Goal: Information Seeking & Learning: Compare options

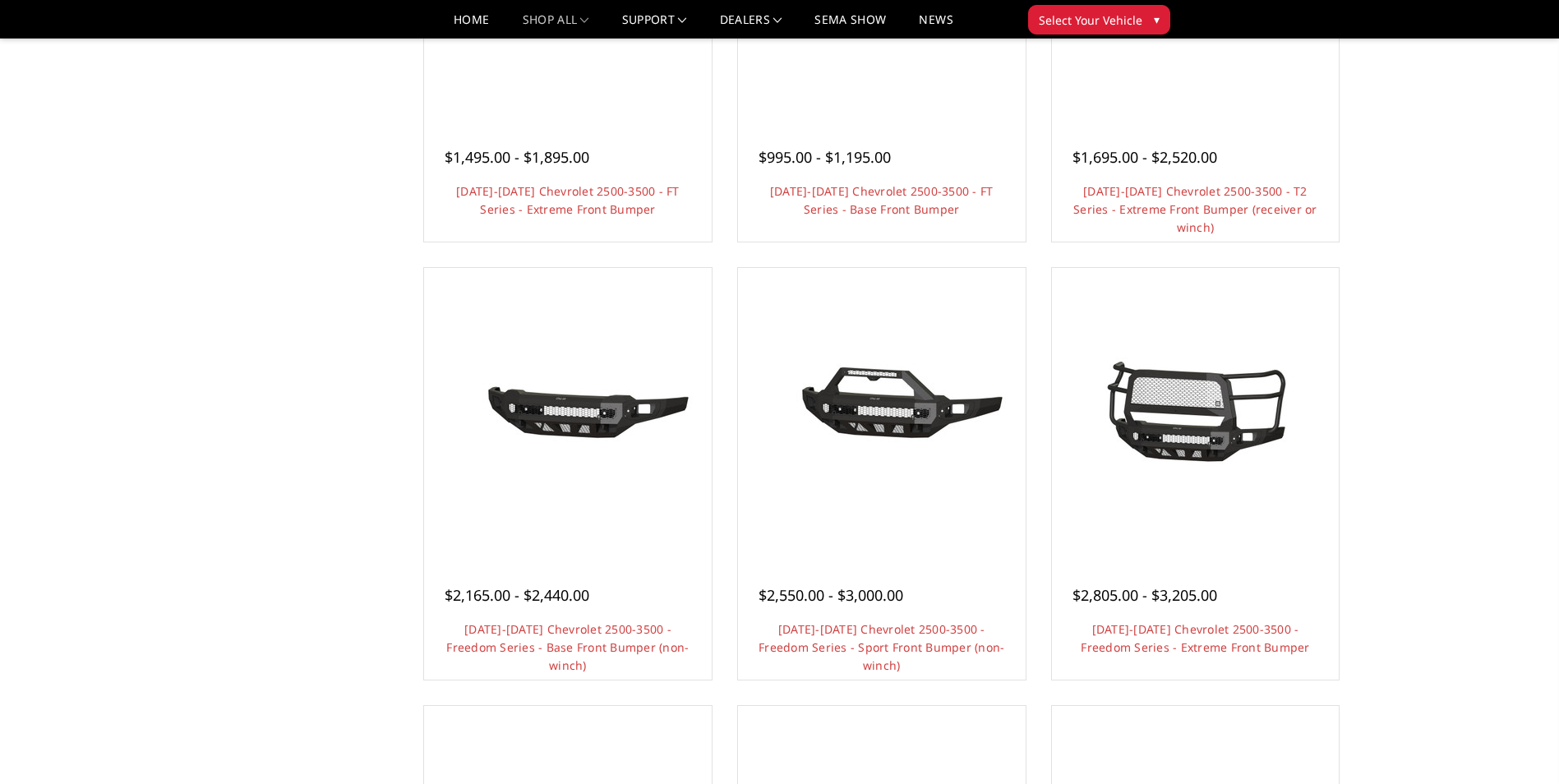
scroll to position [444, 0]
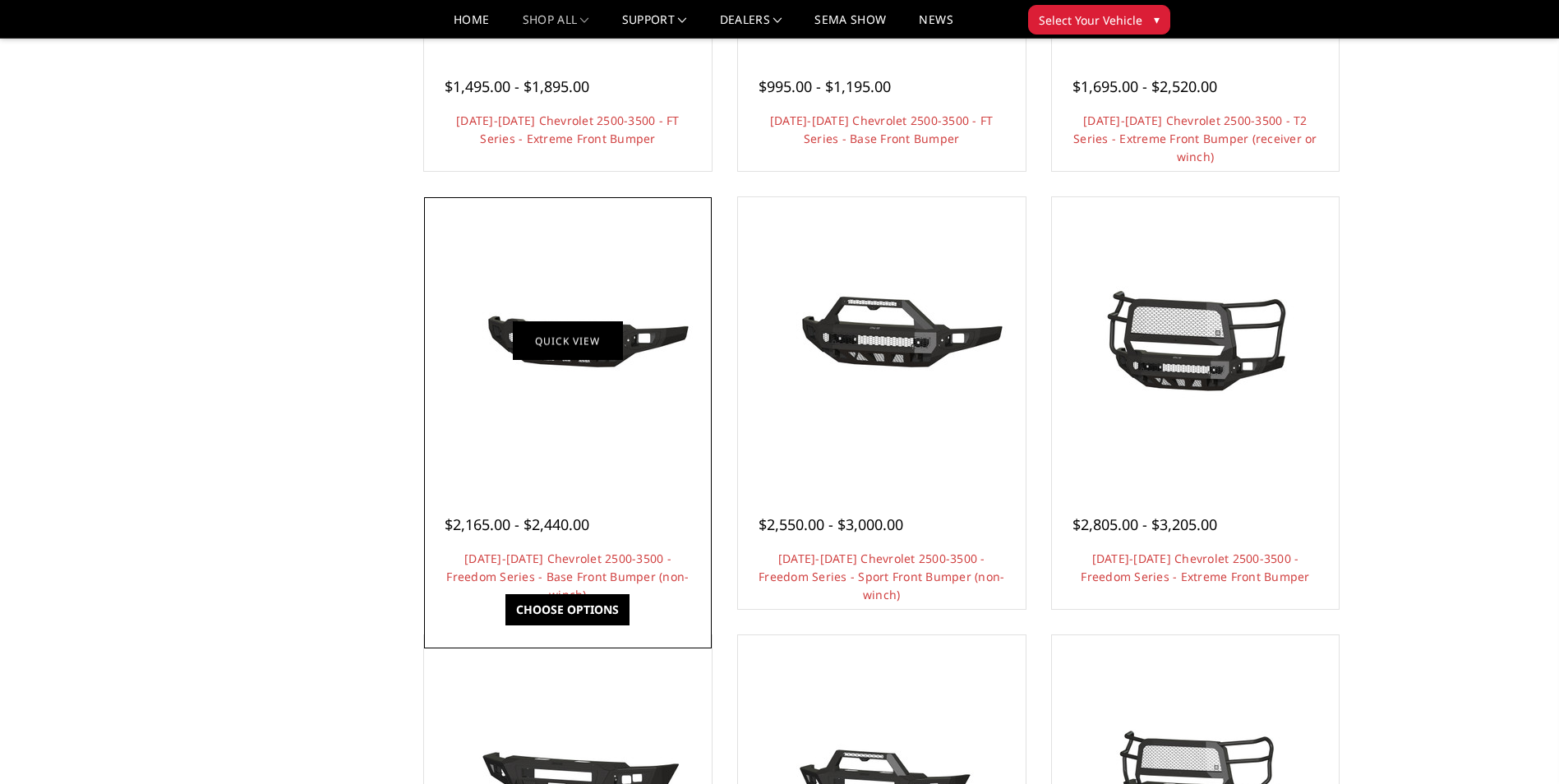
click at [576, 344] on link "Quick view" at bounding box center [568, 341] width 110 height 39
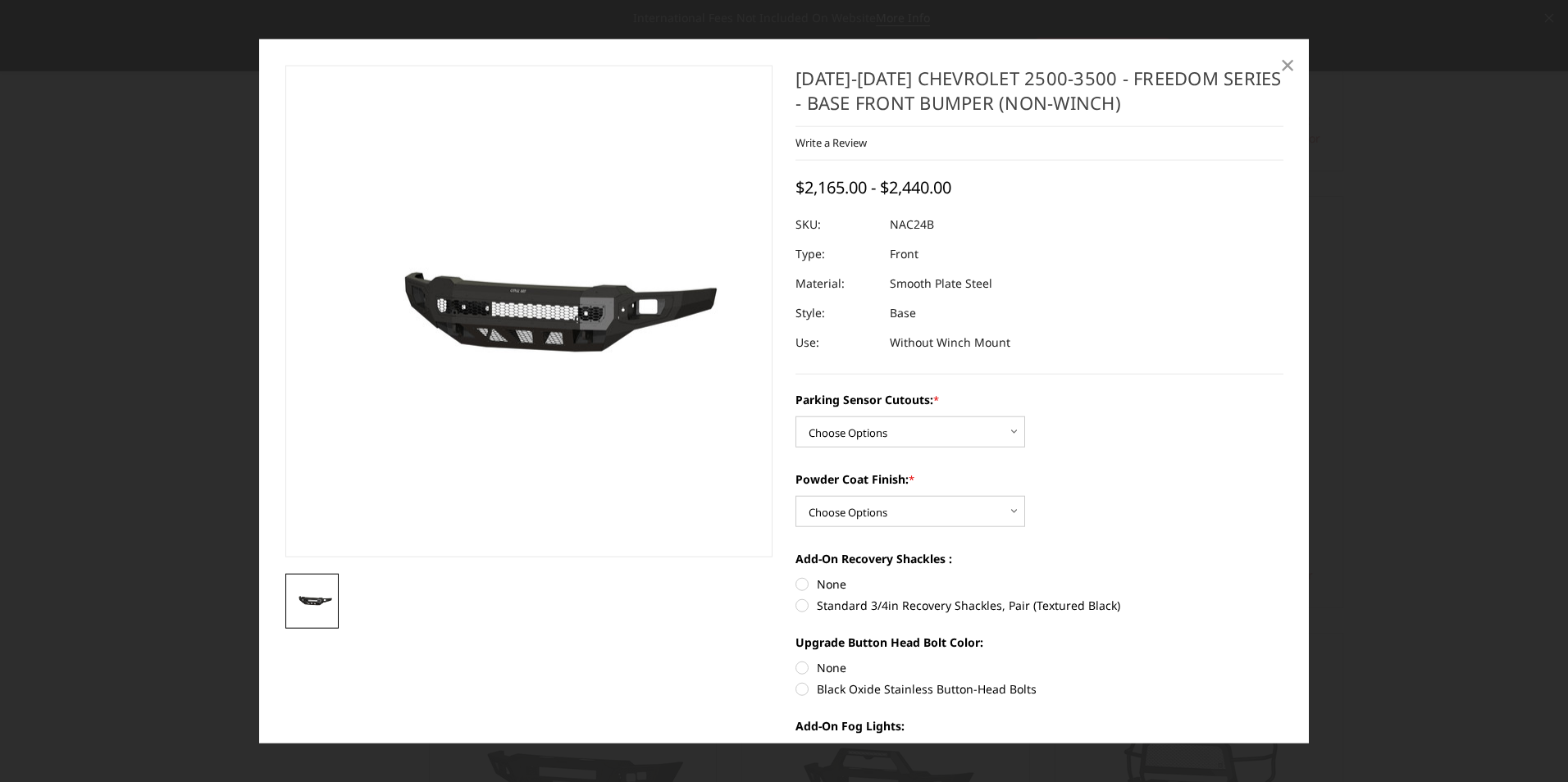
click at [1284, 71] on span "×" at bounding box center [1287, 63] width 15 height 35
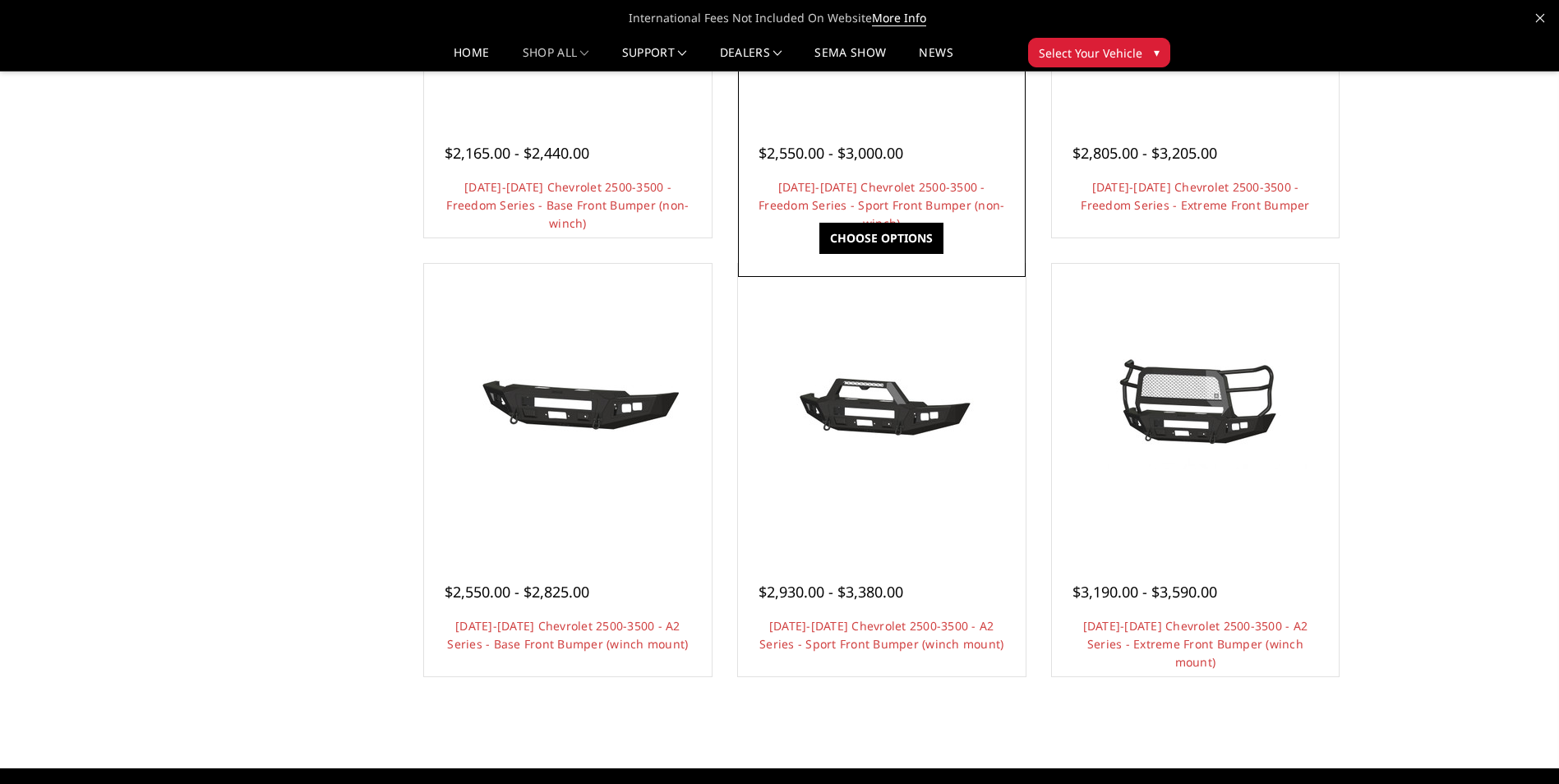
scroll to position [828, 0]
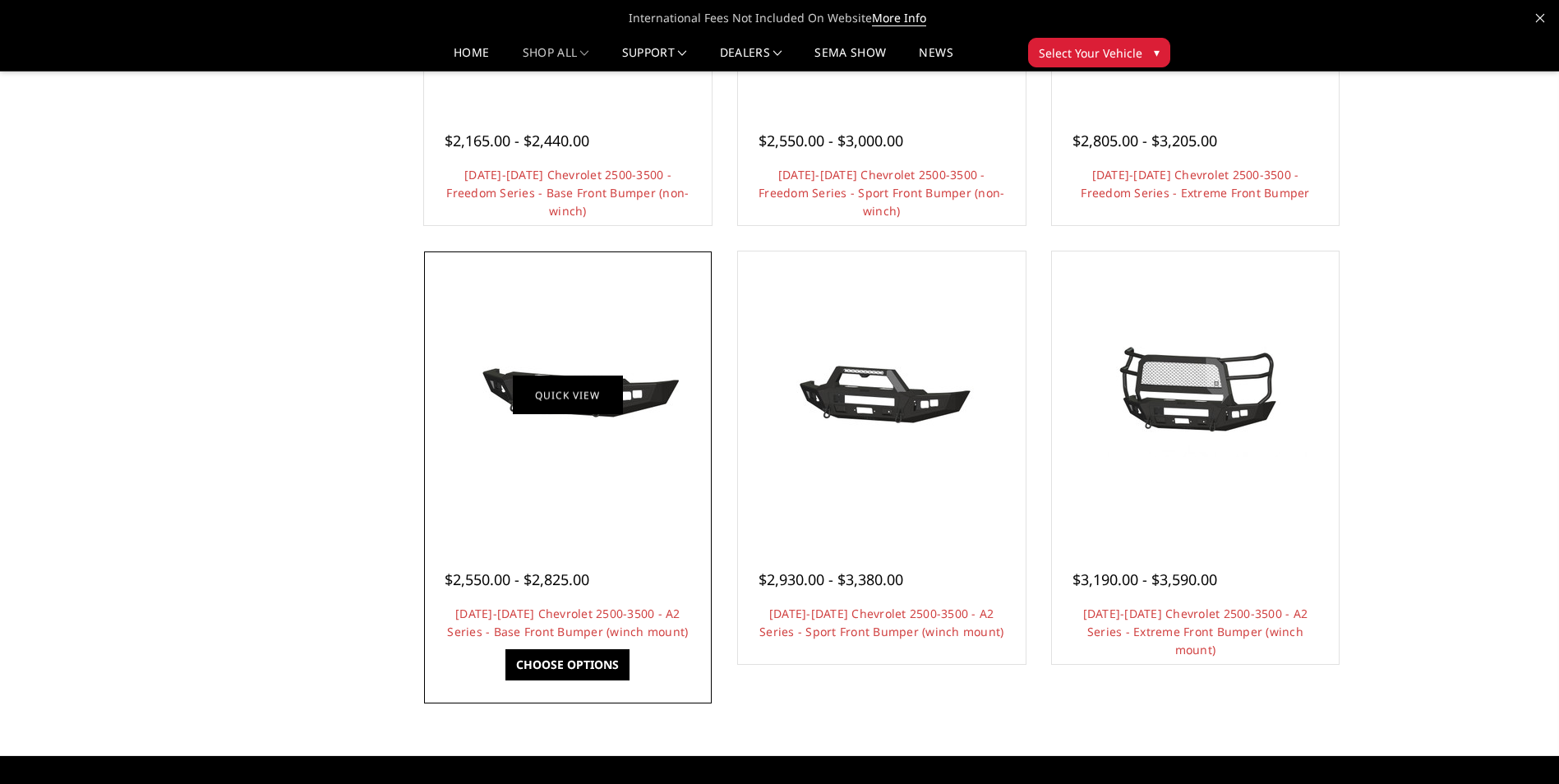
click at [611, 407] on link "Quick view" at bounding box center [568, 396] width 110 height 39
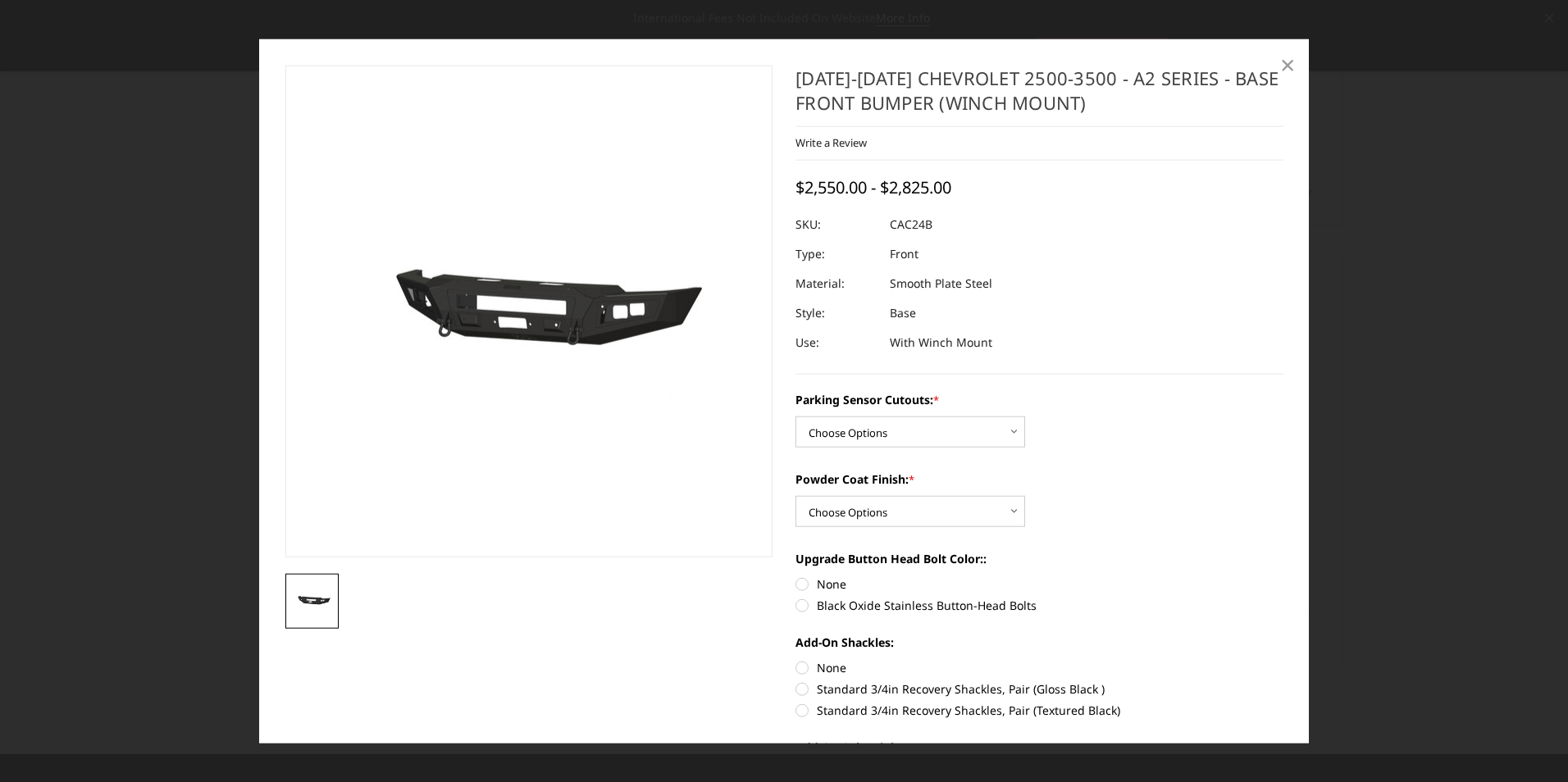
click at [1287, 68] on span "×" at bounding box center [1287, 63] width 15 height 35
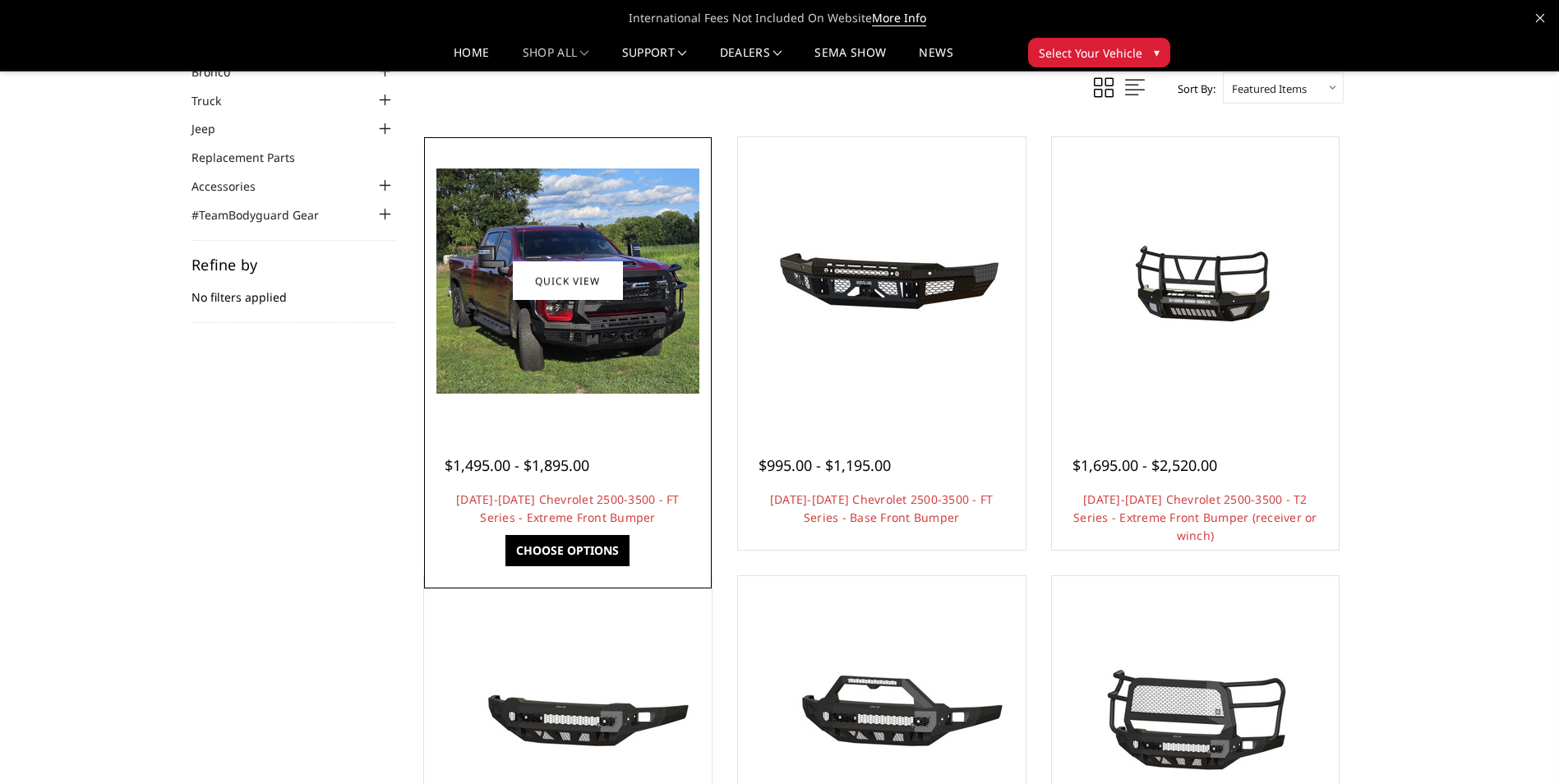
scroll to position [60, 0]
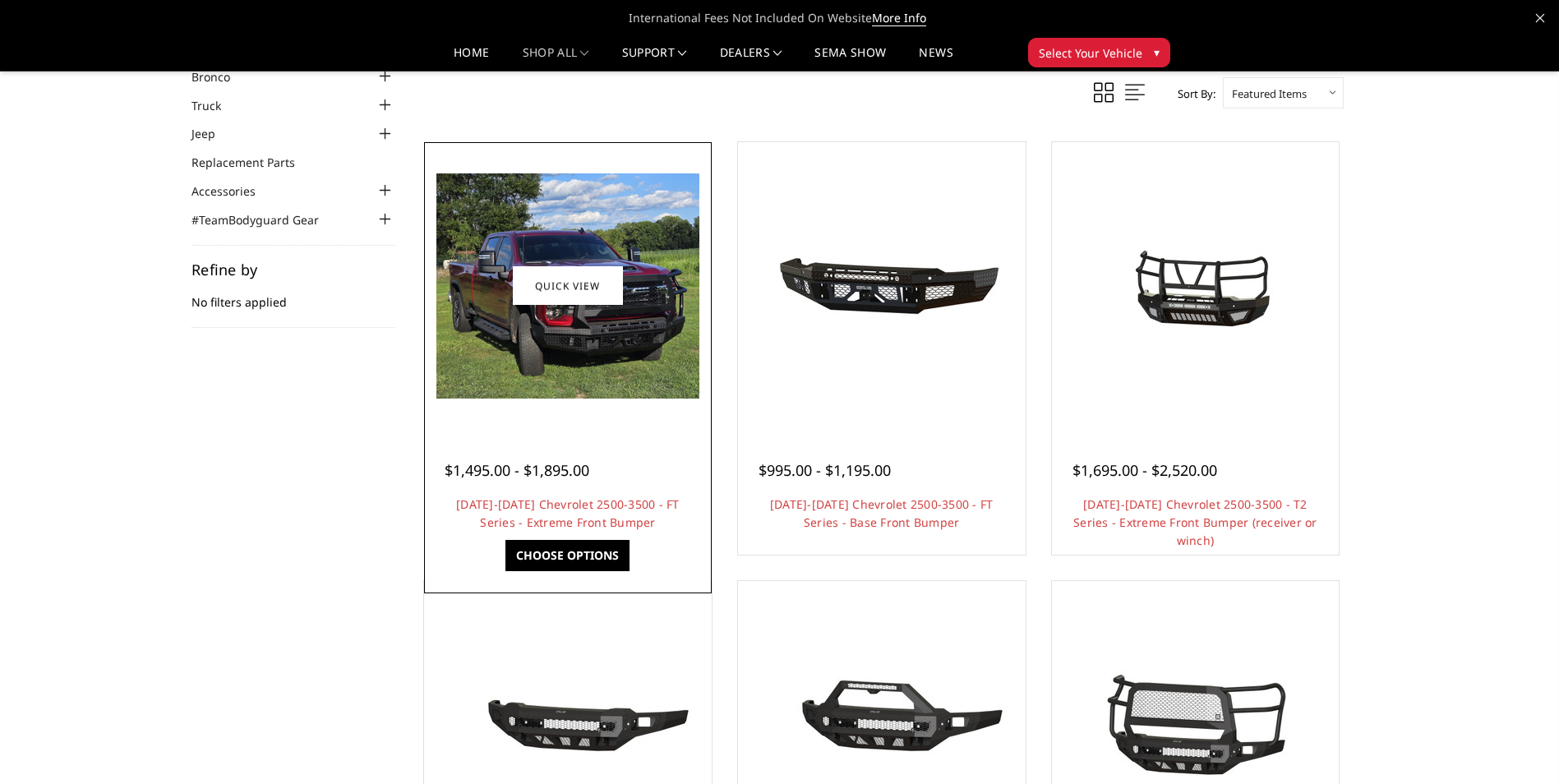
click at [667, 230] on img at bounding box center [568, 286] width 263 height 225
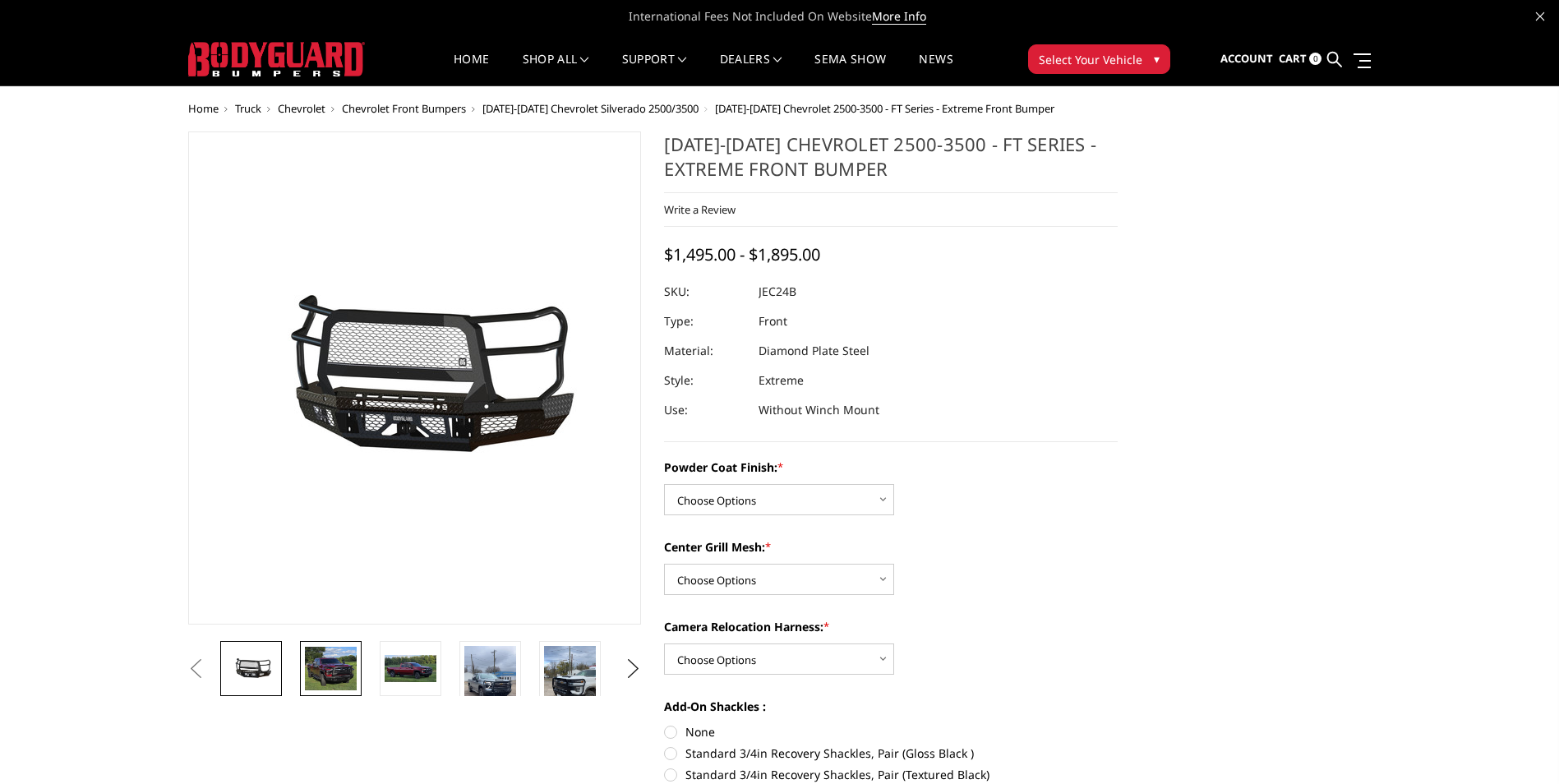
click at [339, 678] on img at bounding box center [331, 669] width 51 height 44
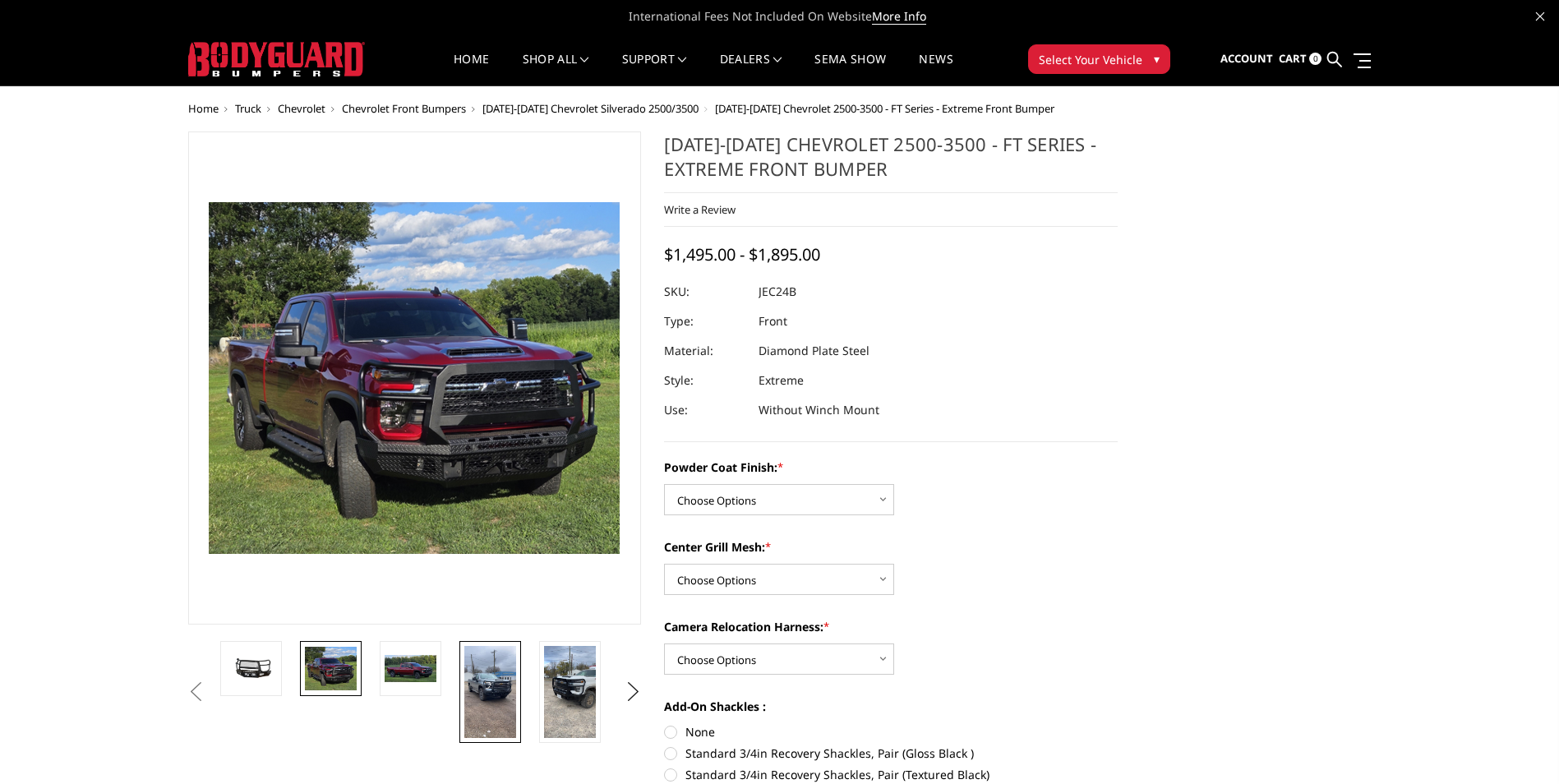
click at [487, 676] on img at bounding box center [490, 692] width 51 height 92
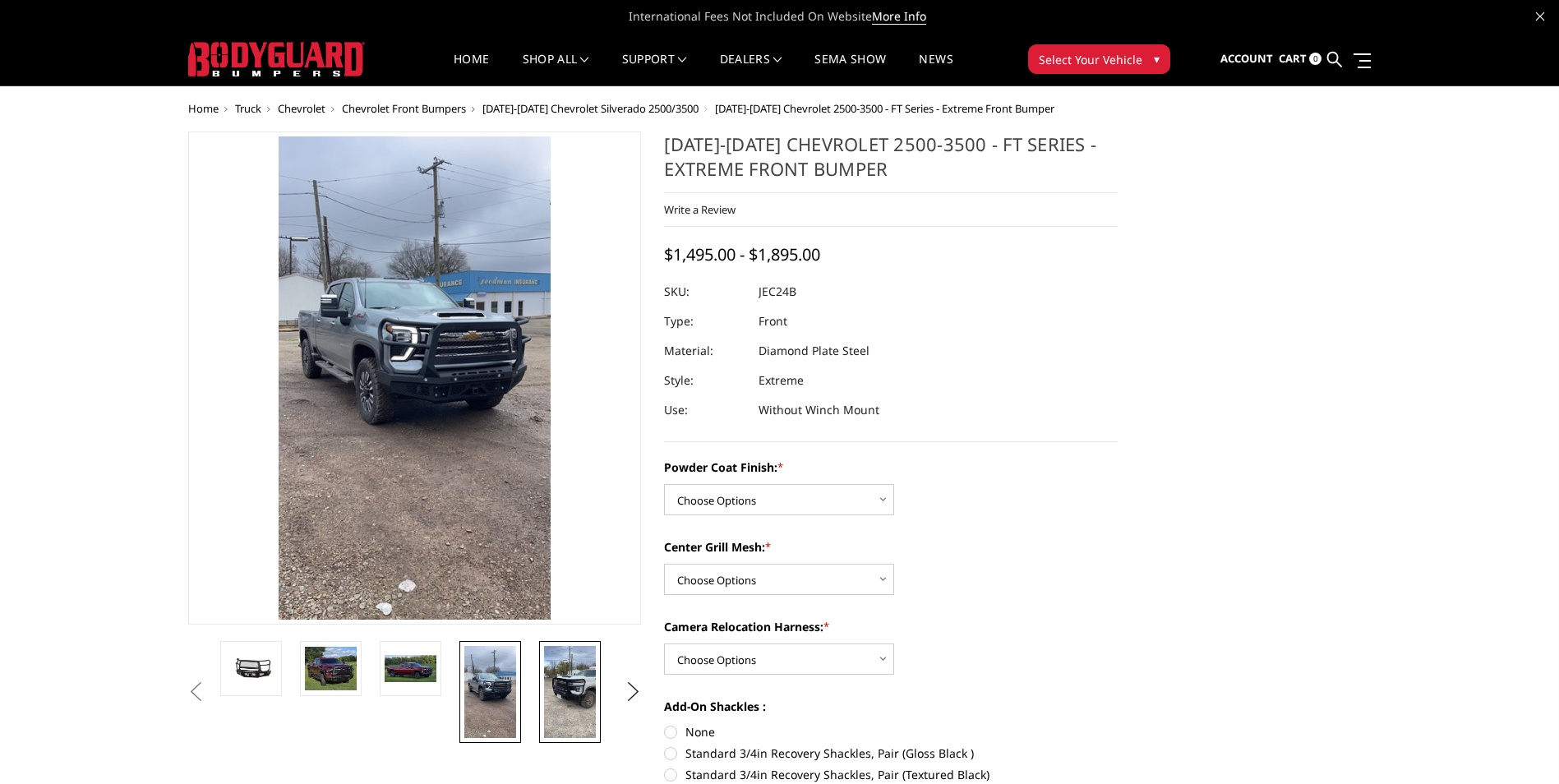
click at [578, 693] on img at bounding box center [570, 692] width 51 height 92
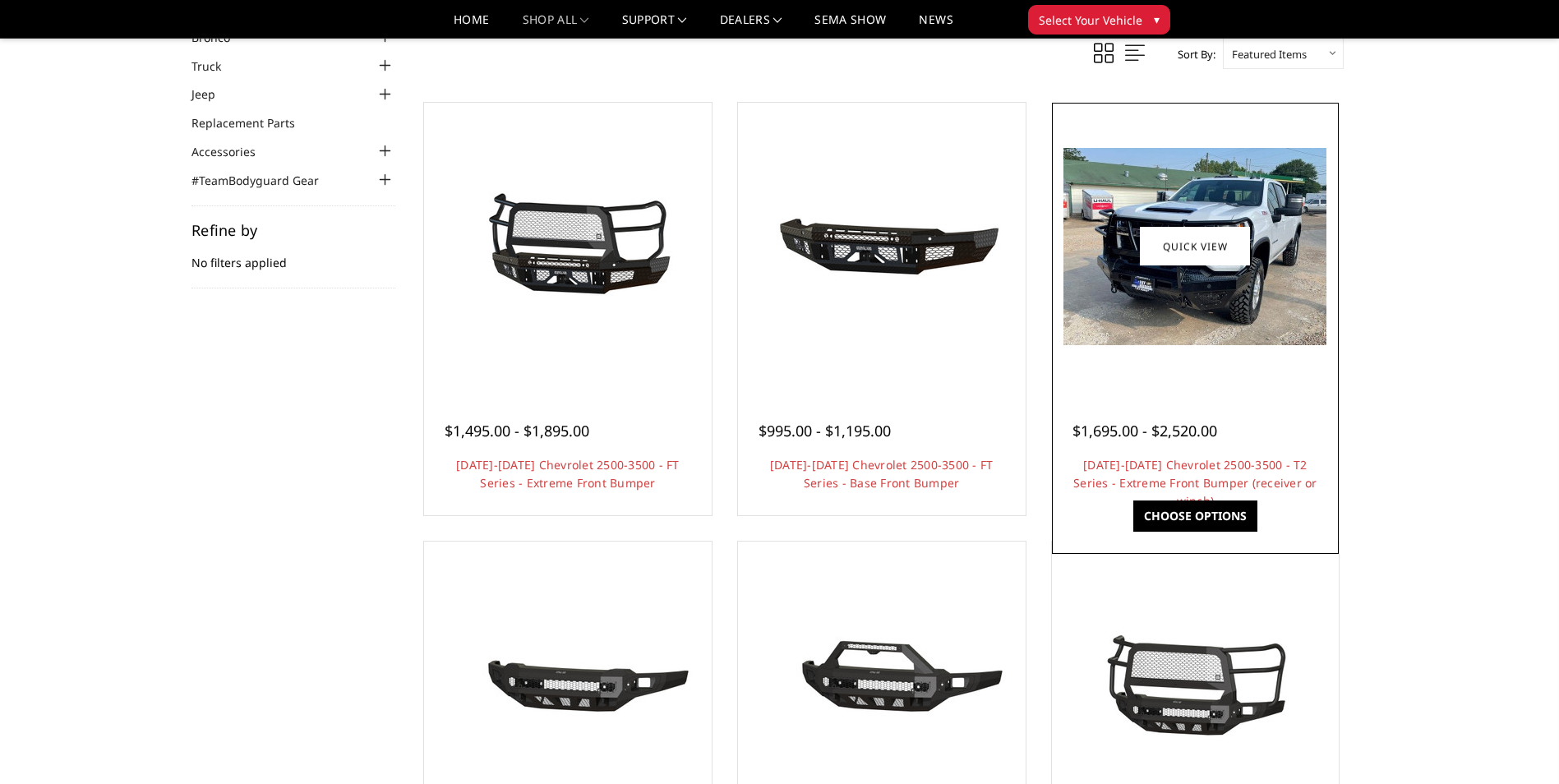
scroll to position [87, 0]
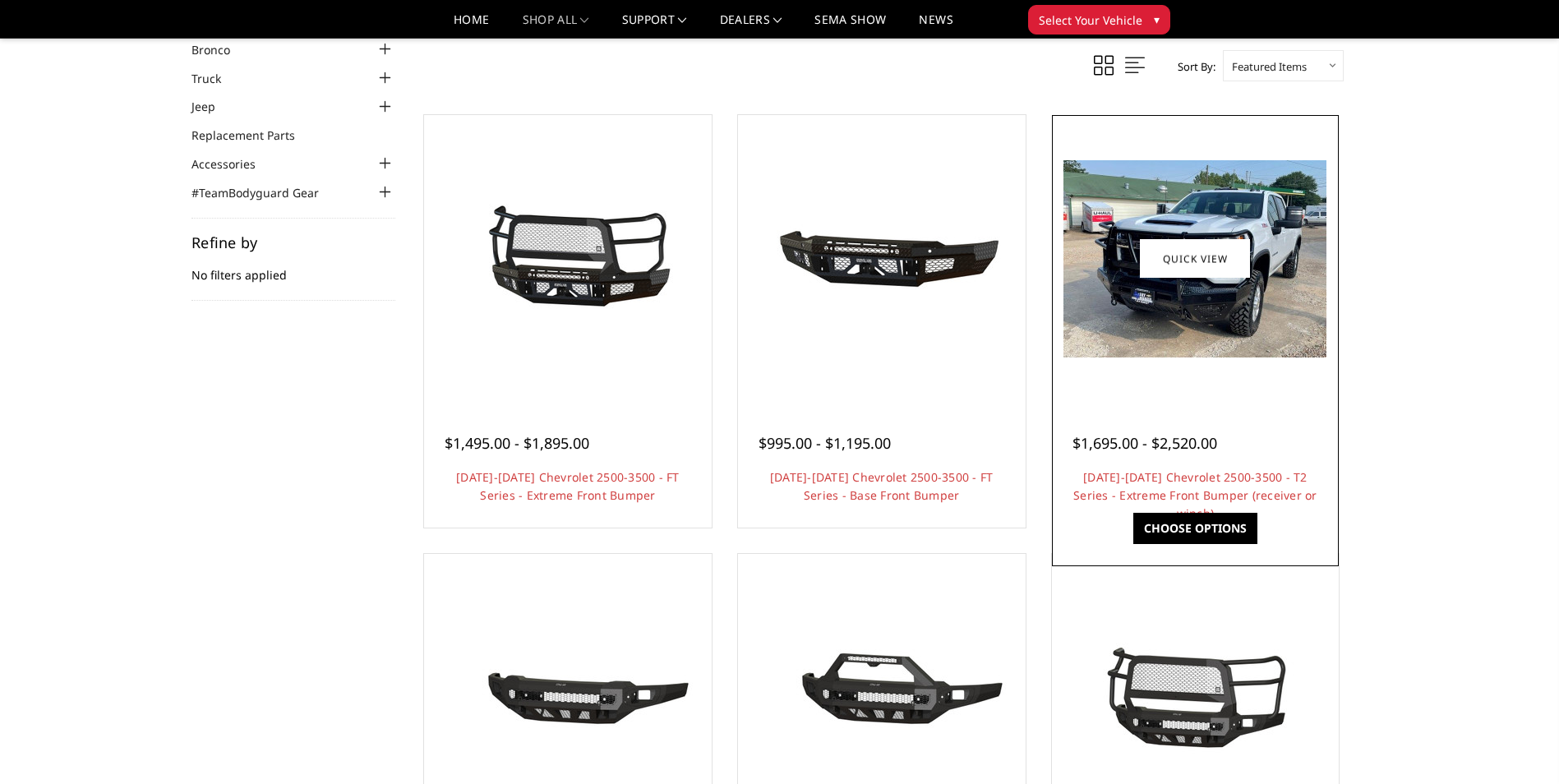
click at [1235, 330] on img at bounding box center [1195, 258] width 263 height 198
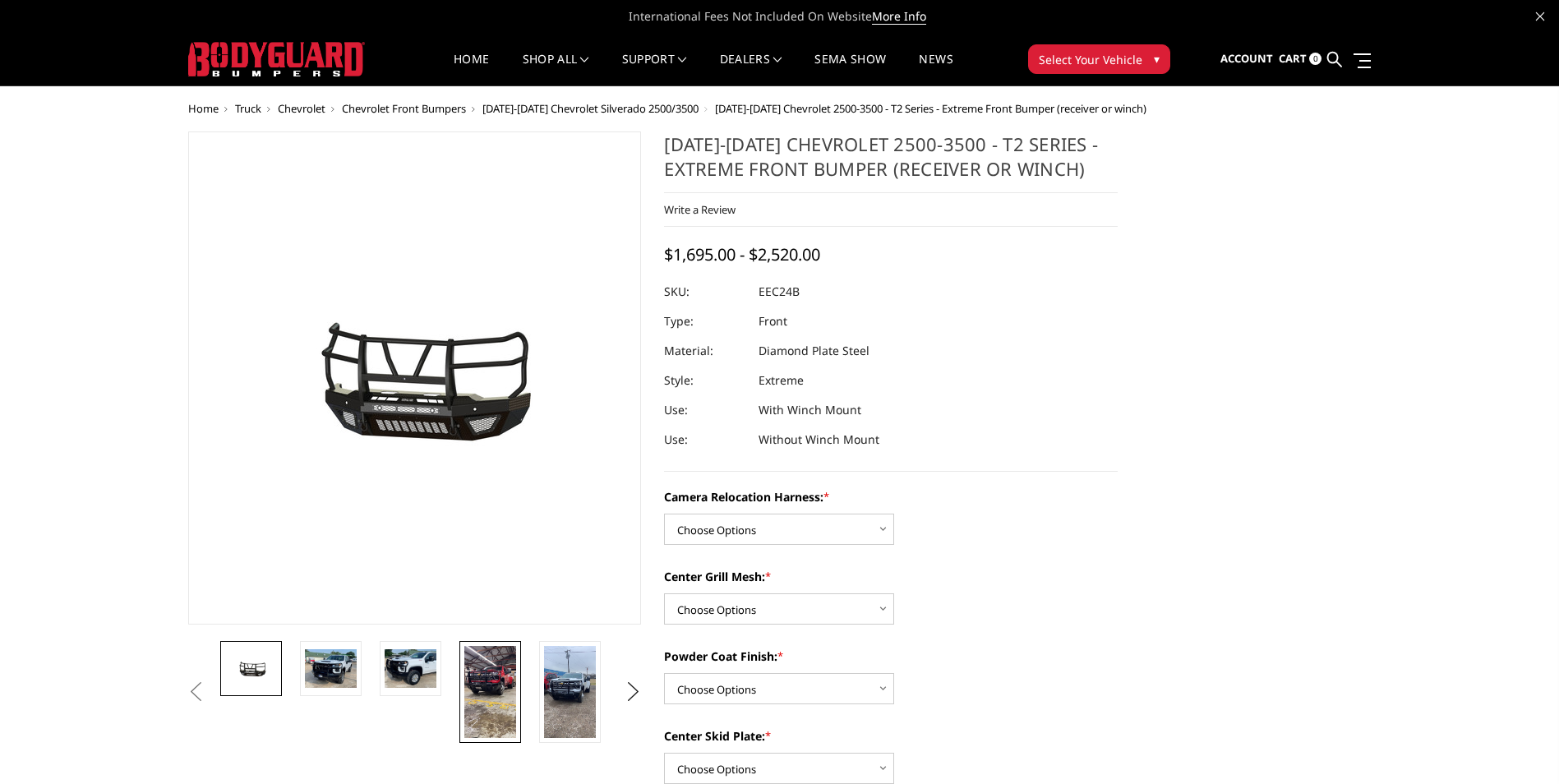
click at [493, 670] on img at bounding box center [490, 692] width 51 height 92
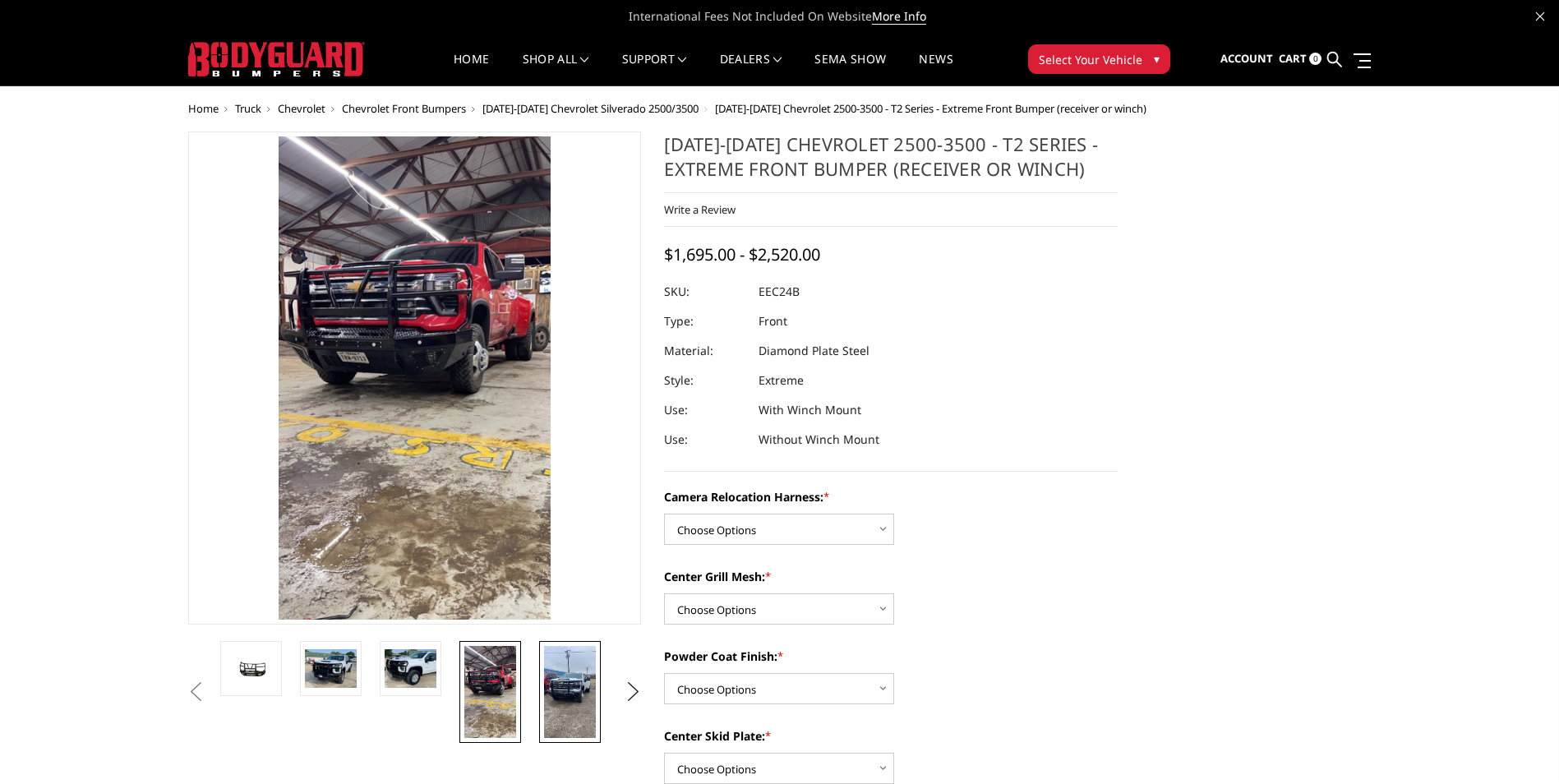
click at [549, 684] on img at bounding box center [570, 692] width 51 height 92
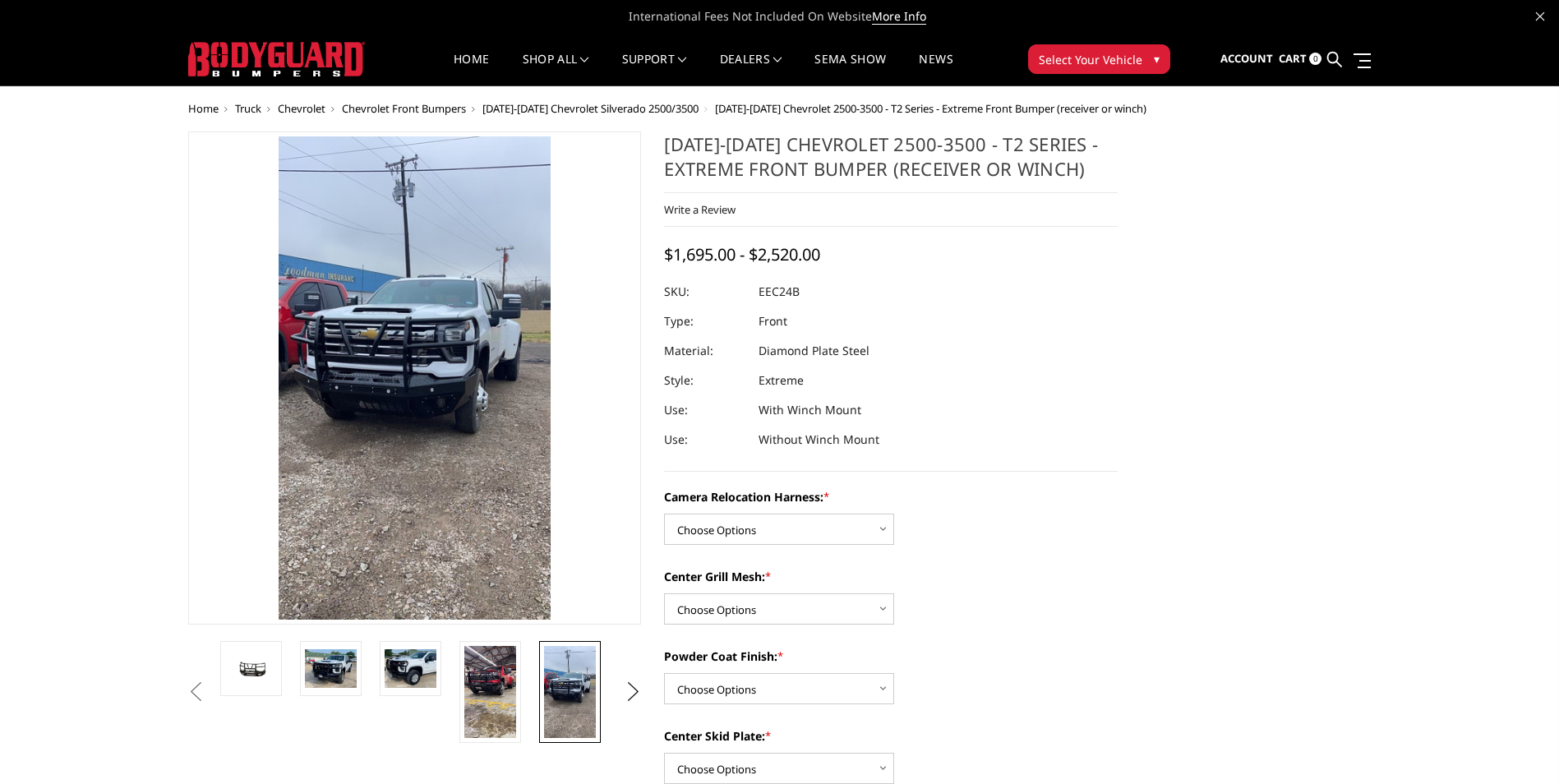
drag, startPoint x: 1339, startPoint y: 450, endPoint x: 1324, endPoint y: 449, distance: 15.0
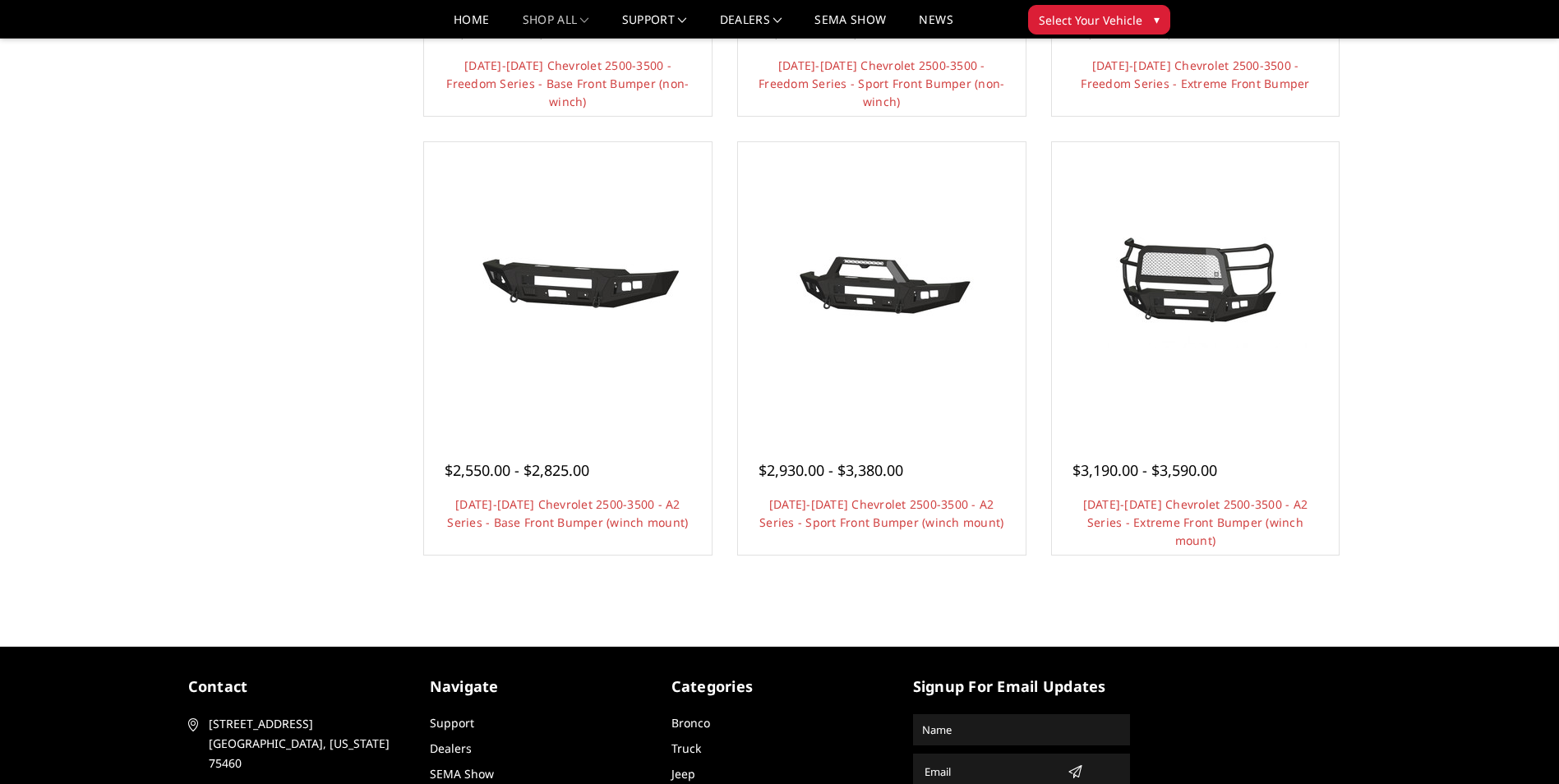
scroll to position [933, 0]
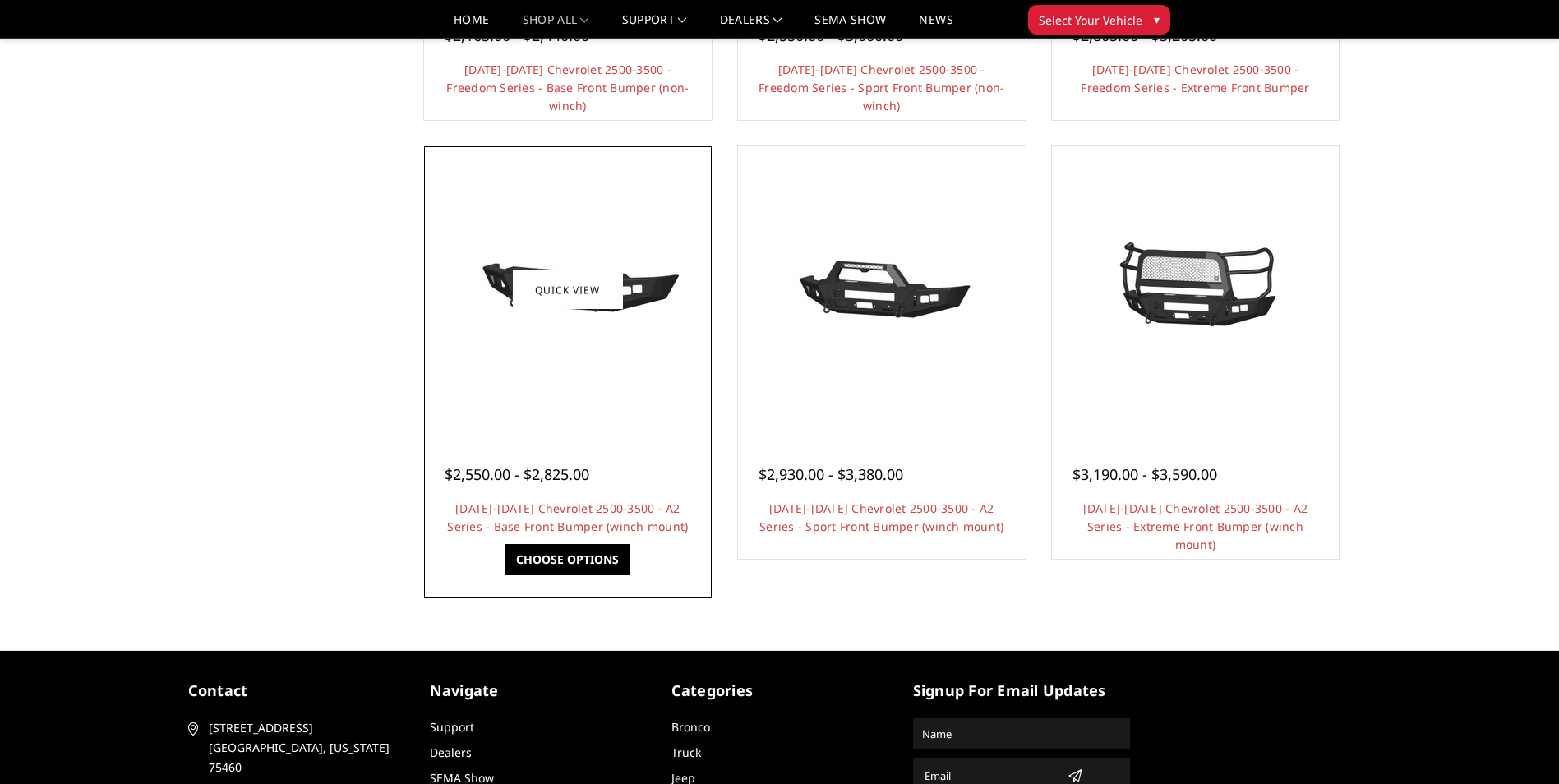
click at [584, 334] on img at bounding box center [568, 290] width 263 height 123
